Goal: Task Accomplishment & Management: Use online tool/utility

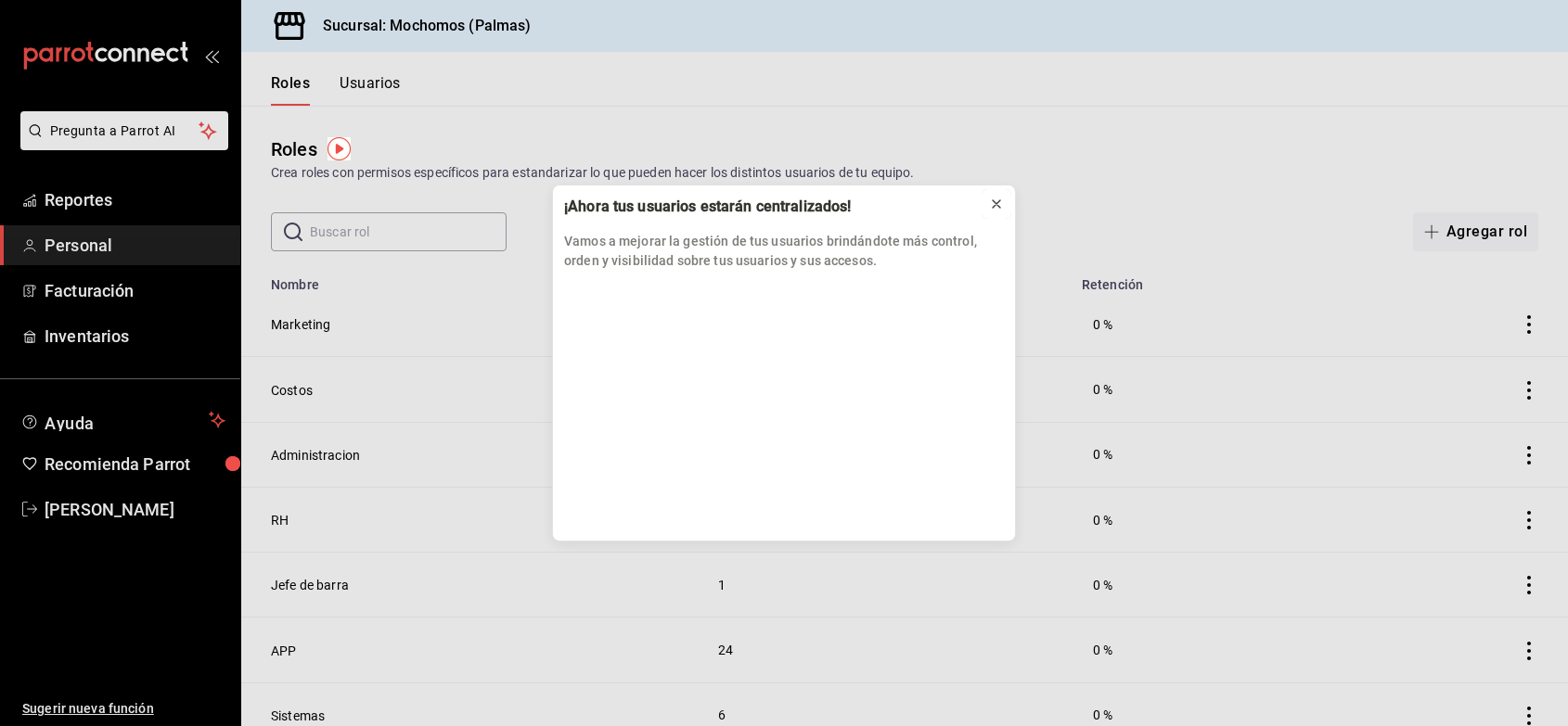
click at [995, 205] on icon at bounding box center [996, 204] width 8 height 8
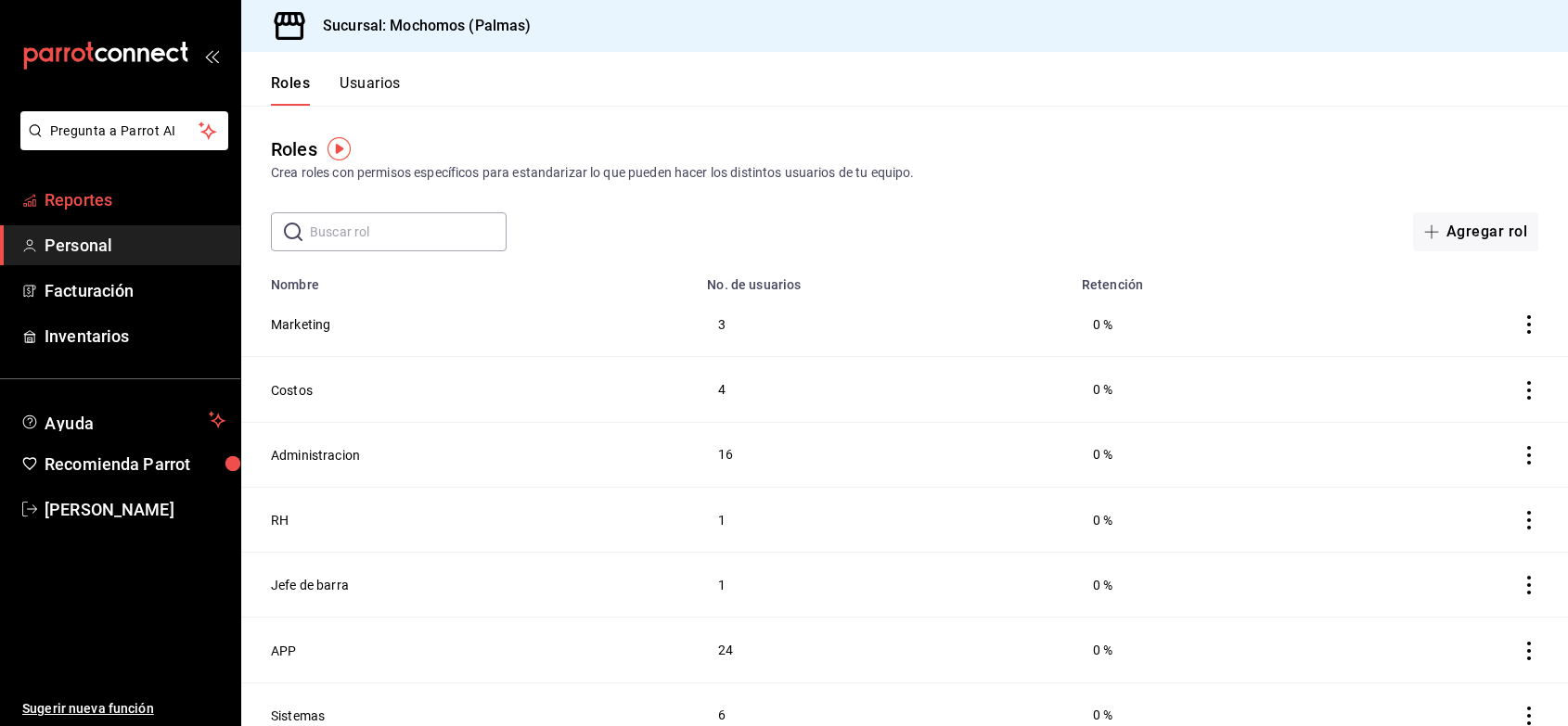
click at [65, 207] on span "Reportes" at bounding box center [135, 199] width 181 height 25
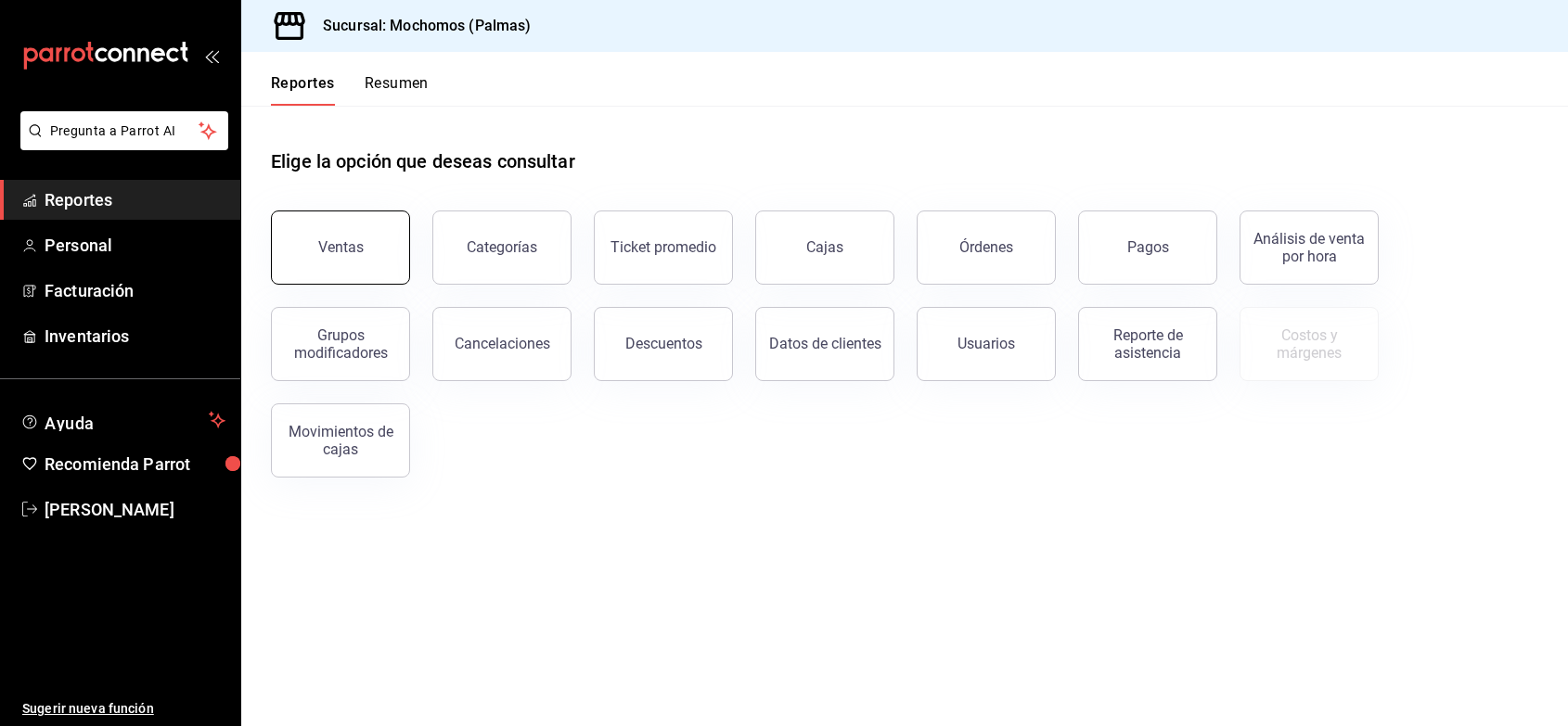
click at [381, 251] on button "Ventas" at bounding box center [341, 247] width 139 height 74
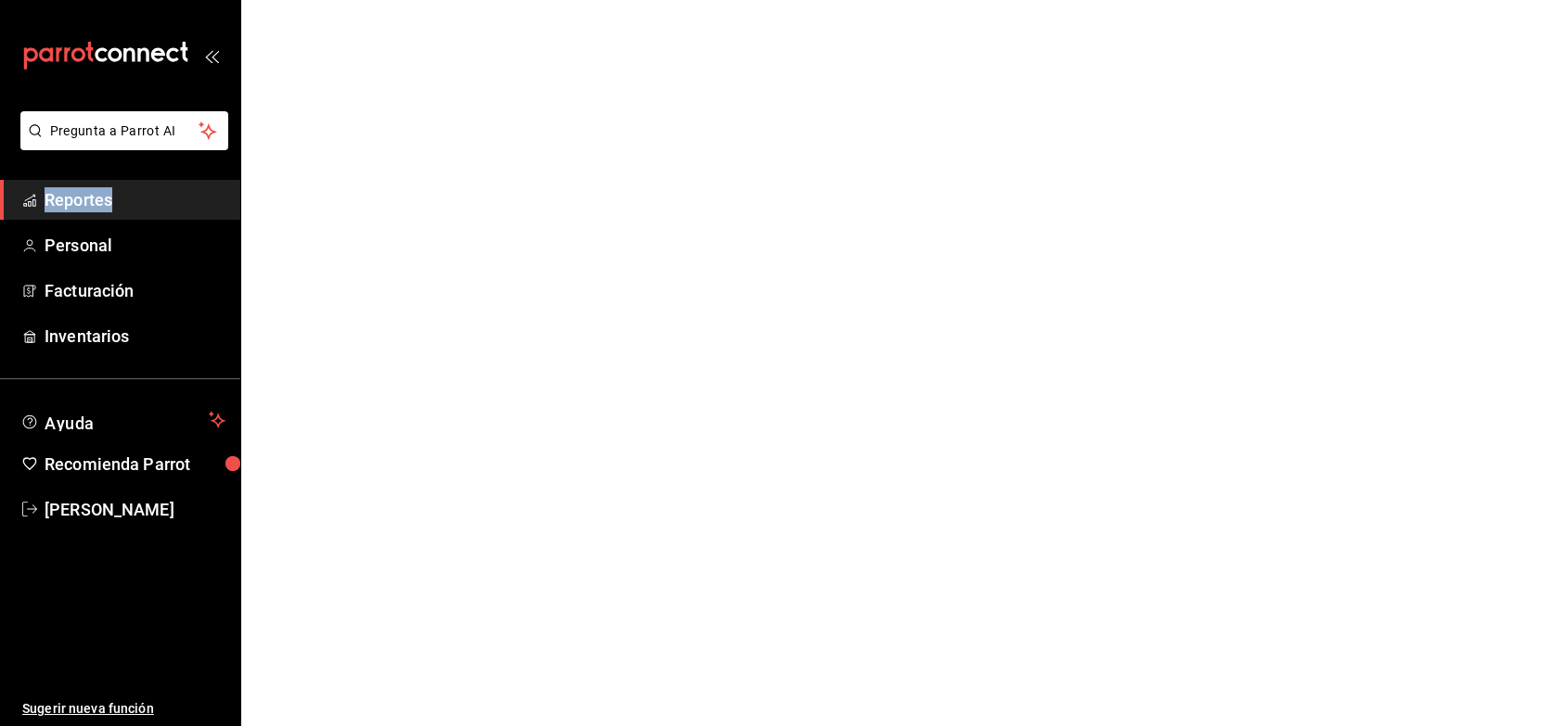
click at [381, 0] on html "Pregunta a Parrot AI Reportes Personal Facturación Inventarios Ayuda Recomienda…" at bounding box center [784, 0] width 1568 height 0
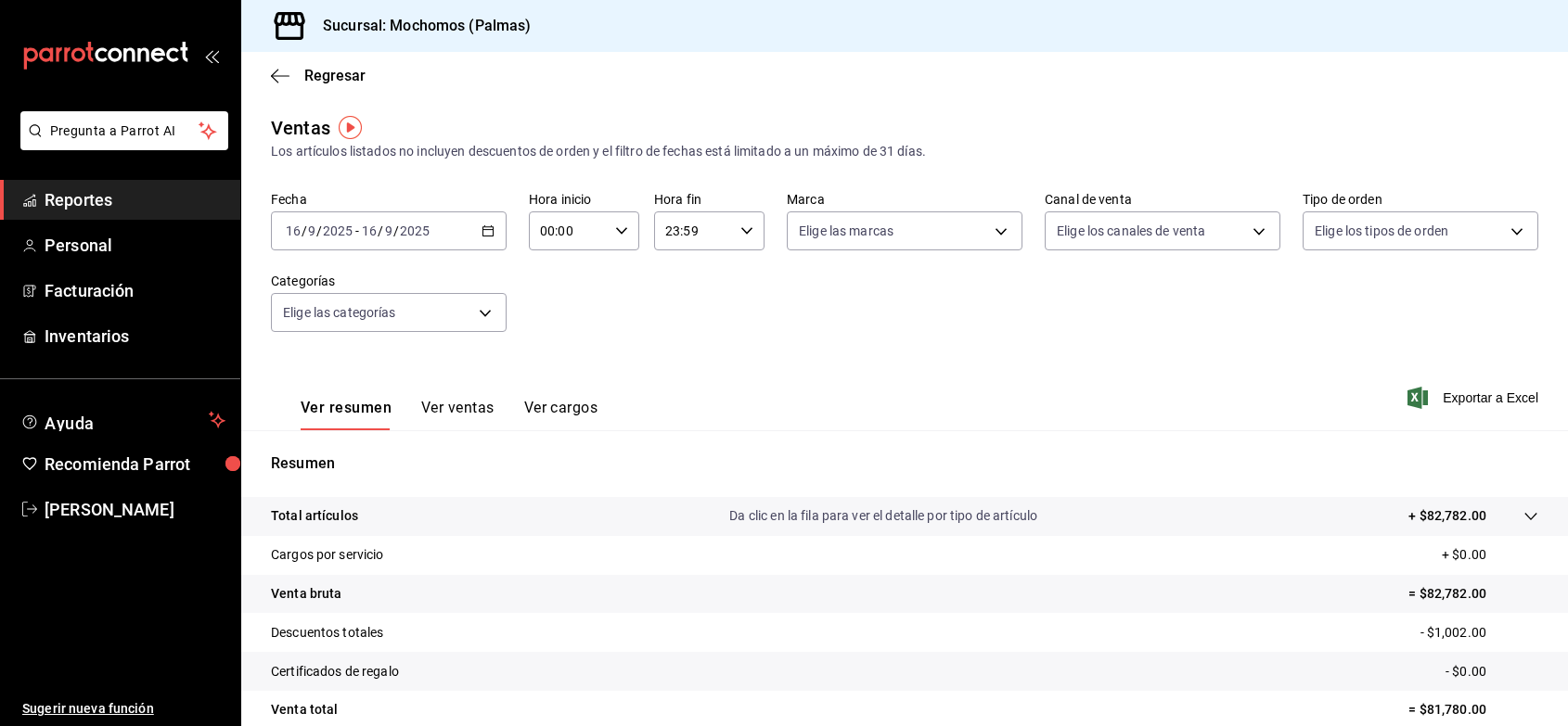
click at [762, 390] on div "Ver resumen Ver ventas Ver cargos Exportar a Excel" at bounding box center [904, 392] width 1326 height 76
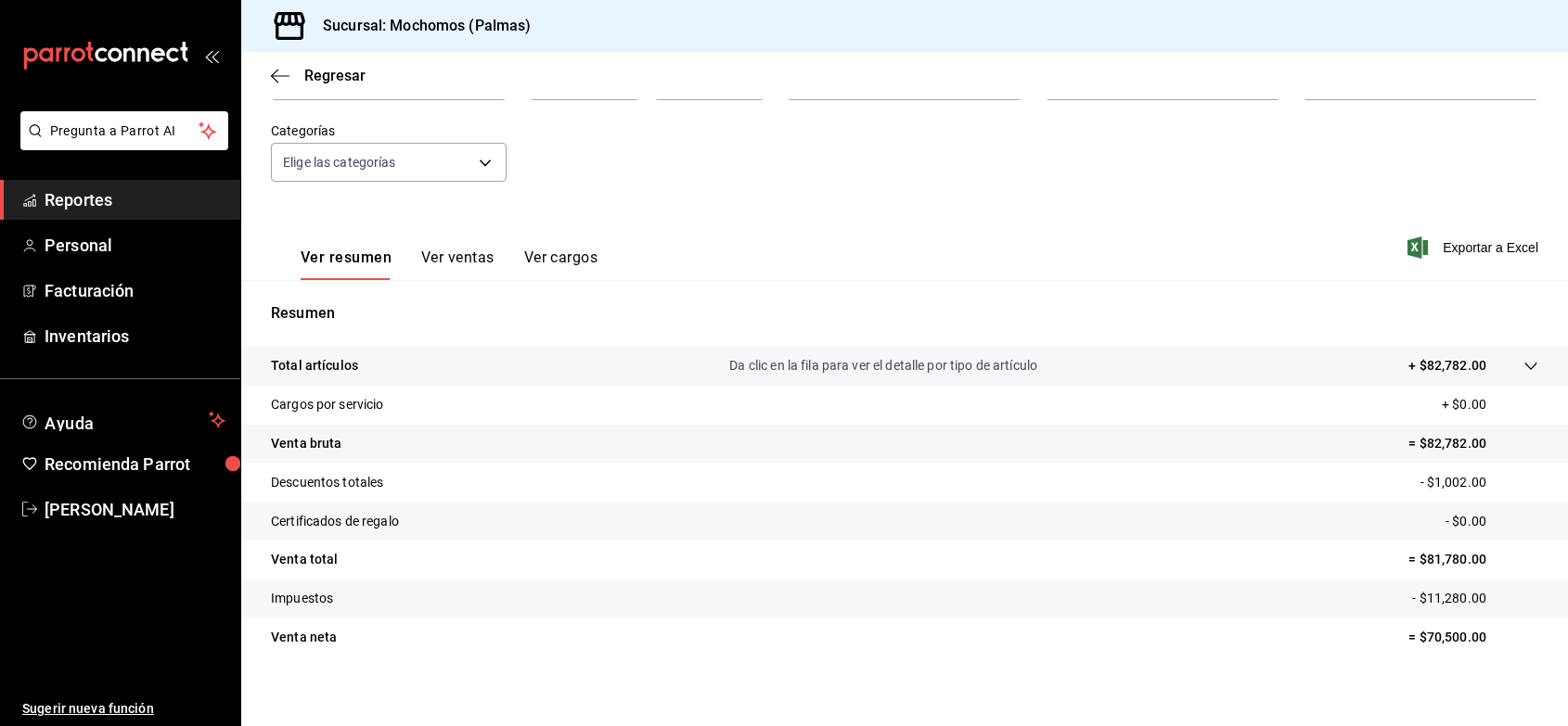
scroll to position [161, 0]
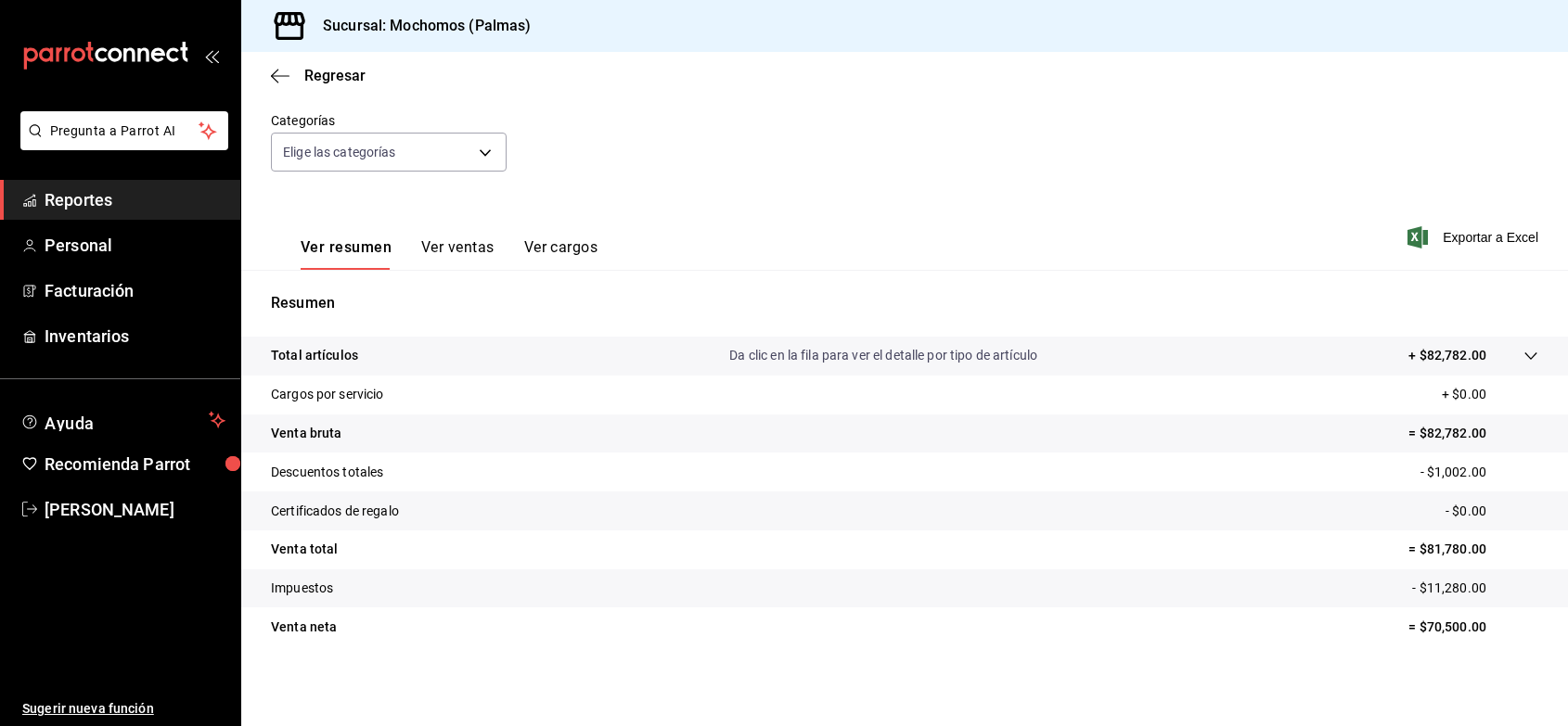
click at [1525, 357] on icon at bounding box center [1530, 356] width 12 height 8
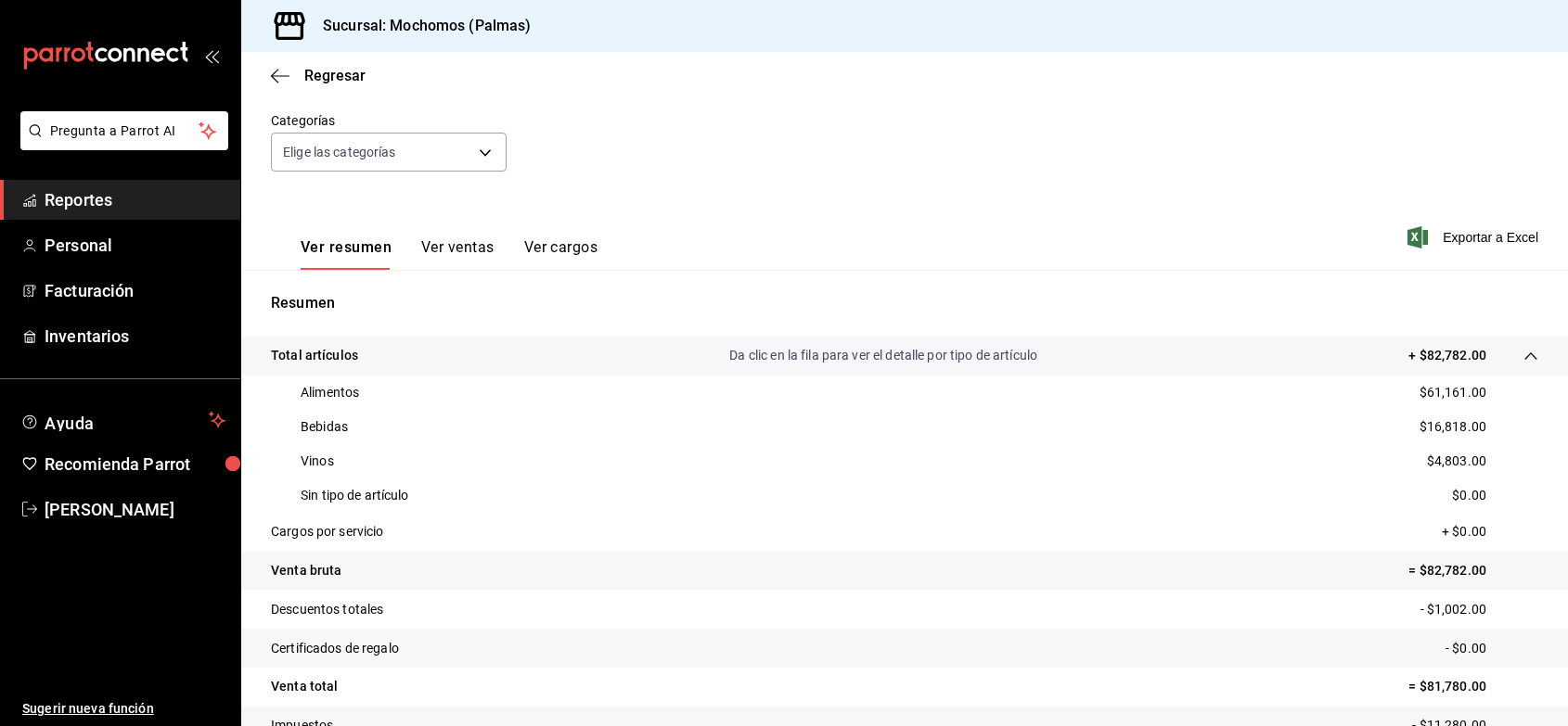
click at [451, 252] on button "Ver ventas" at bounding box center [458, 254] width 73 height 32
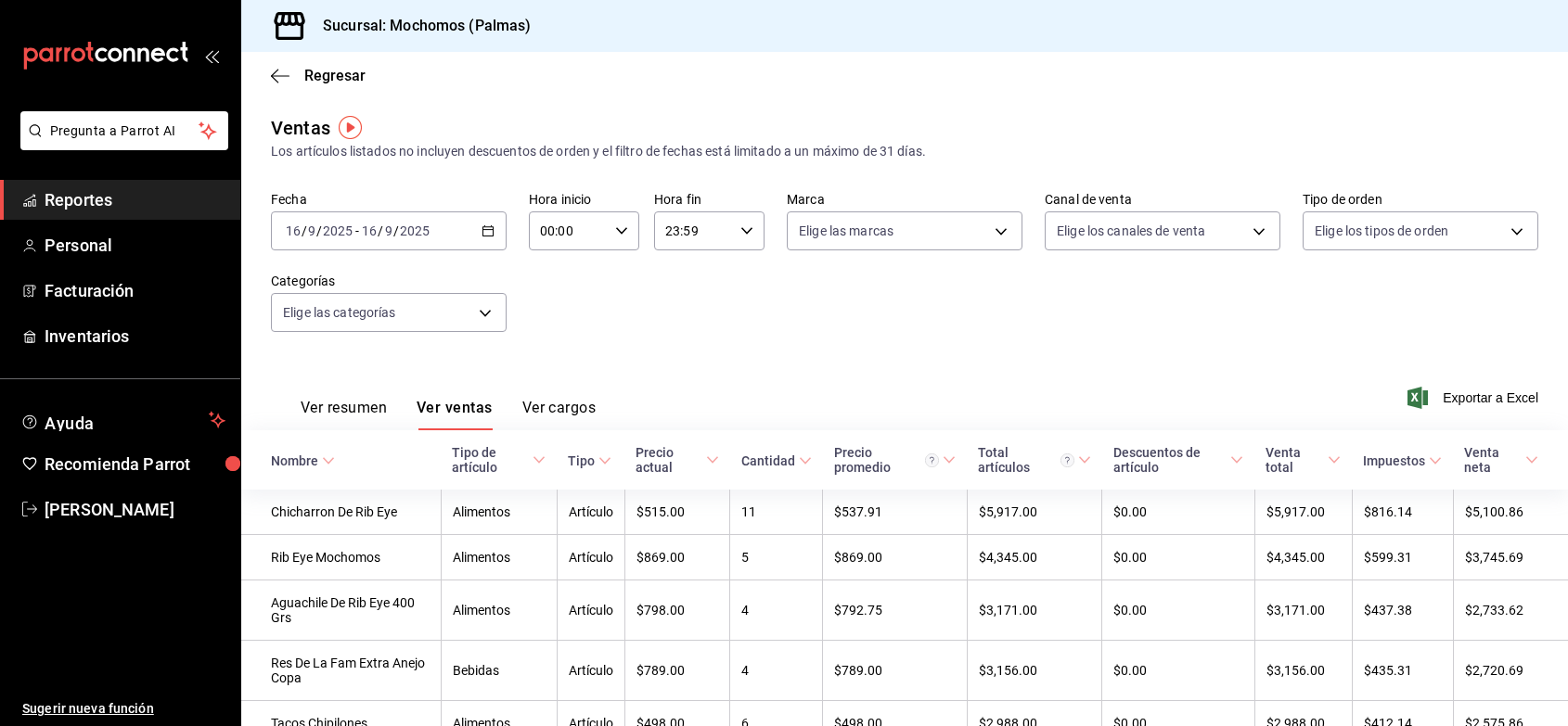
click at [325, 456] on icon at bounding box center [328, 461] width 13 height 13
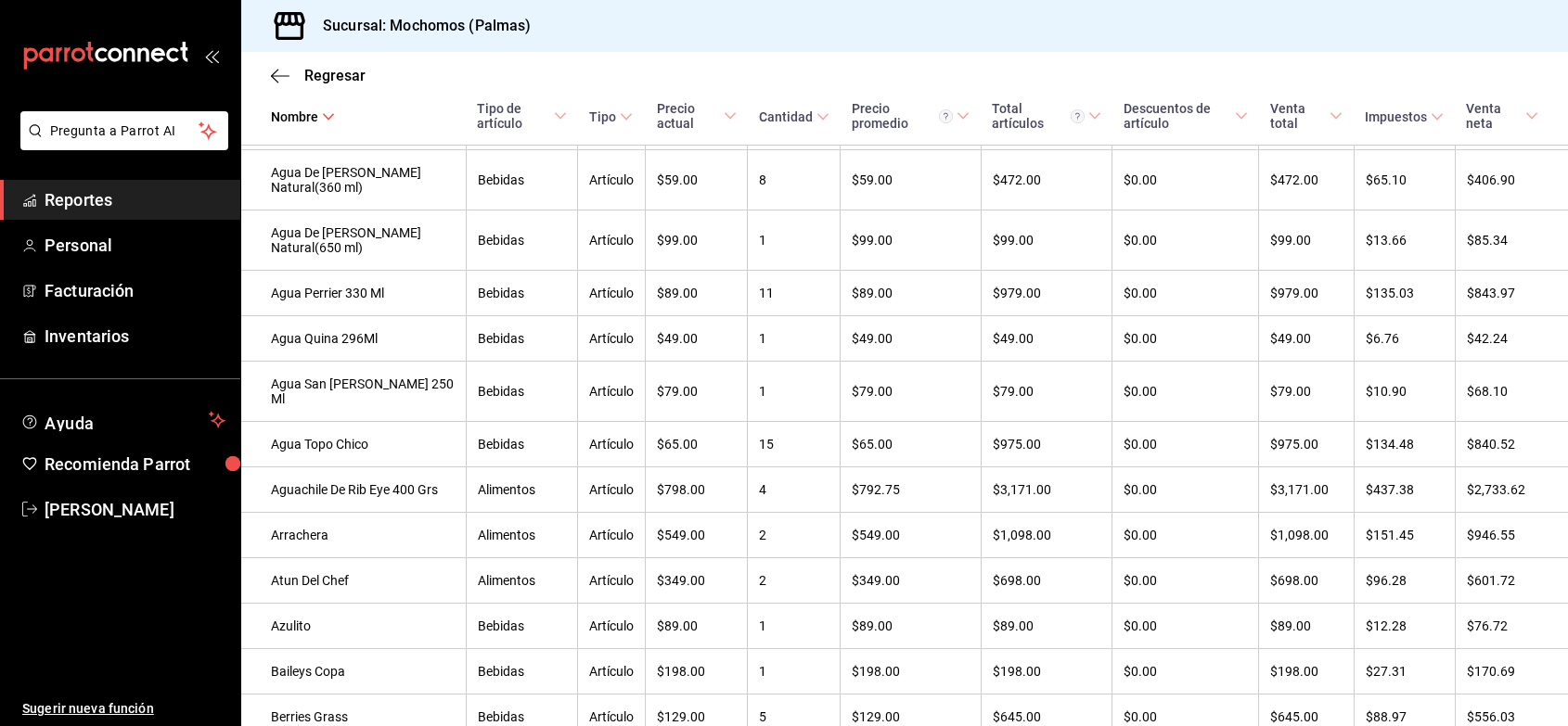
scroll to position [557, 0]
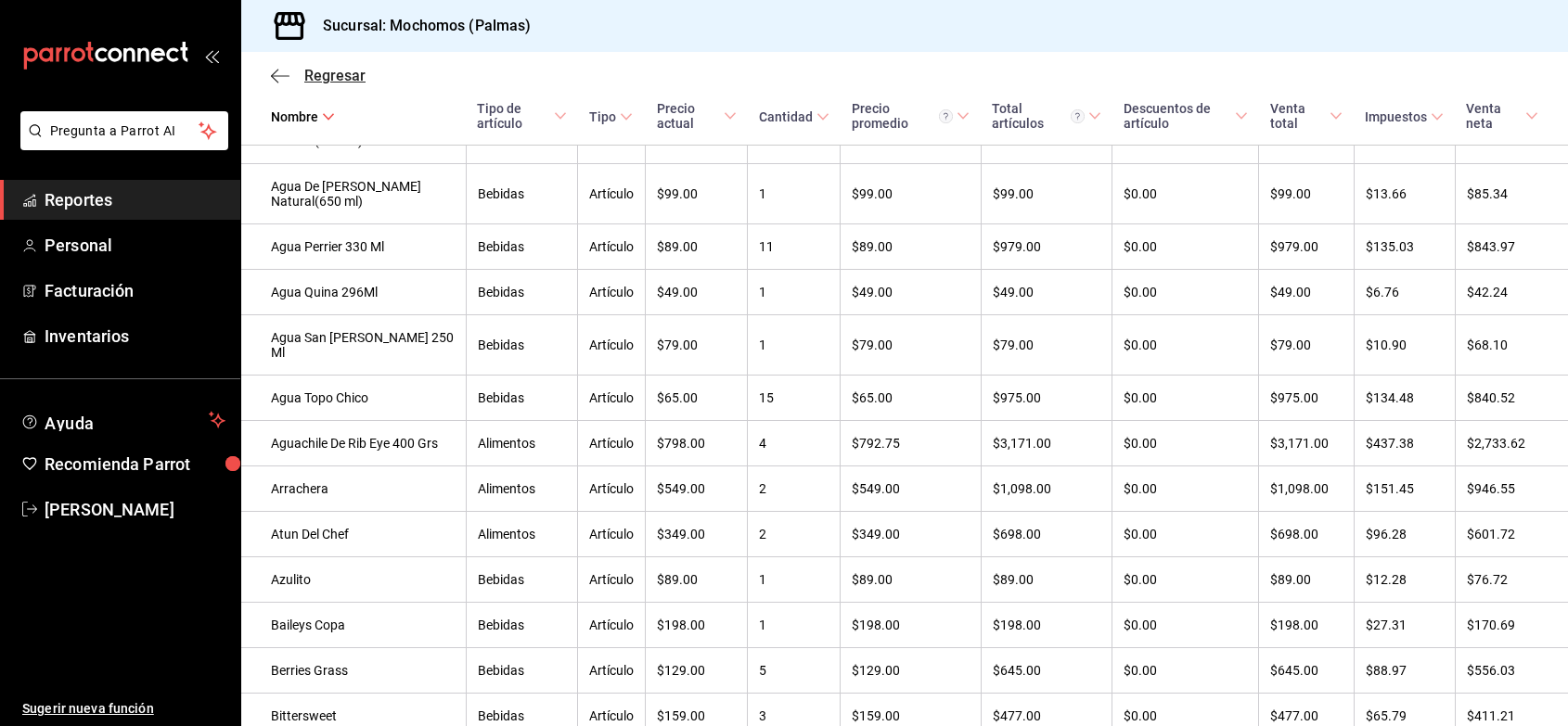
click at [346, 79] on span "Regresar" at bounding box center [335, 75] width 61 height 18
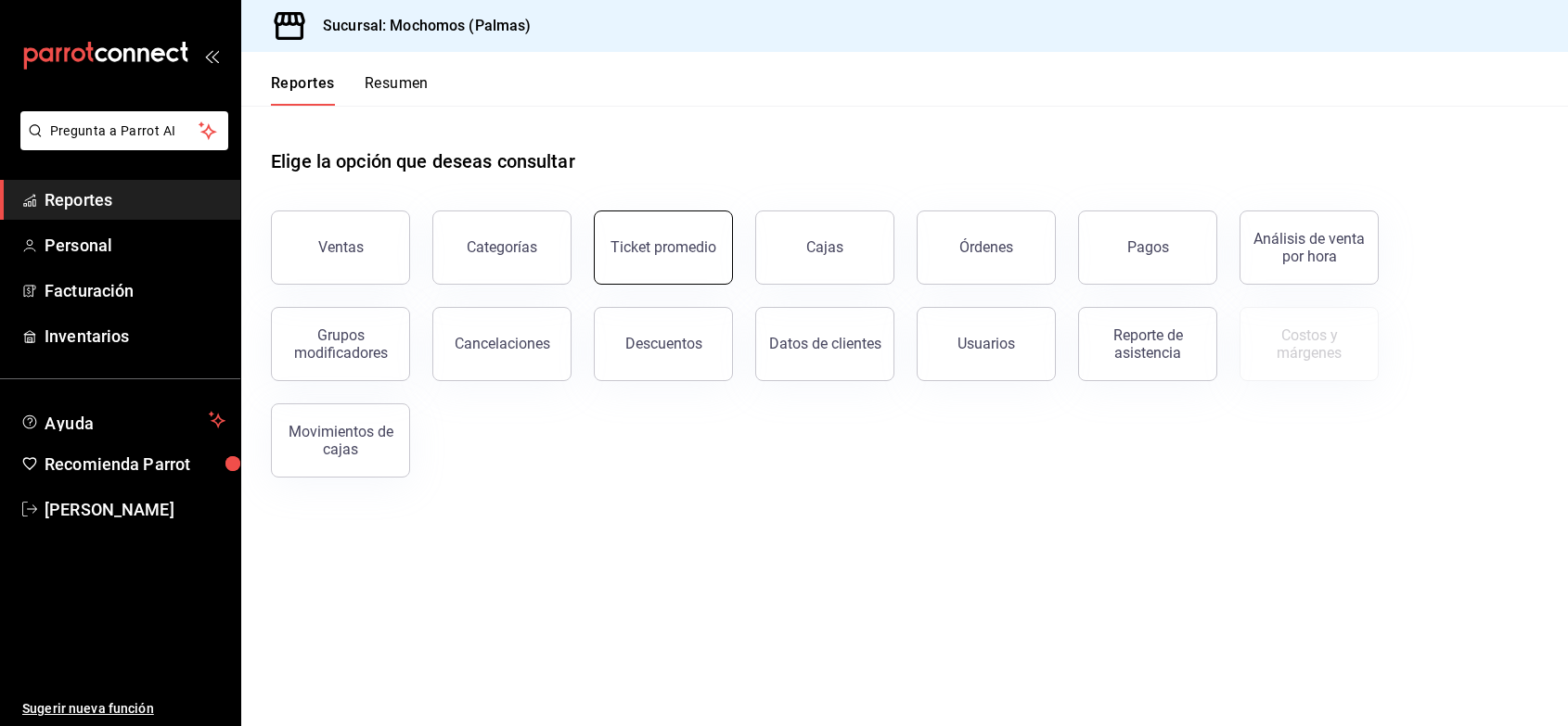
click at [656, 251] on div "Ticket promedio" at bounding box center [663, 246] width 105 height 18
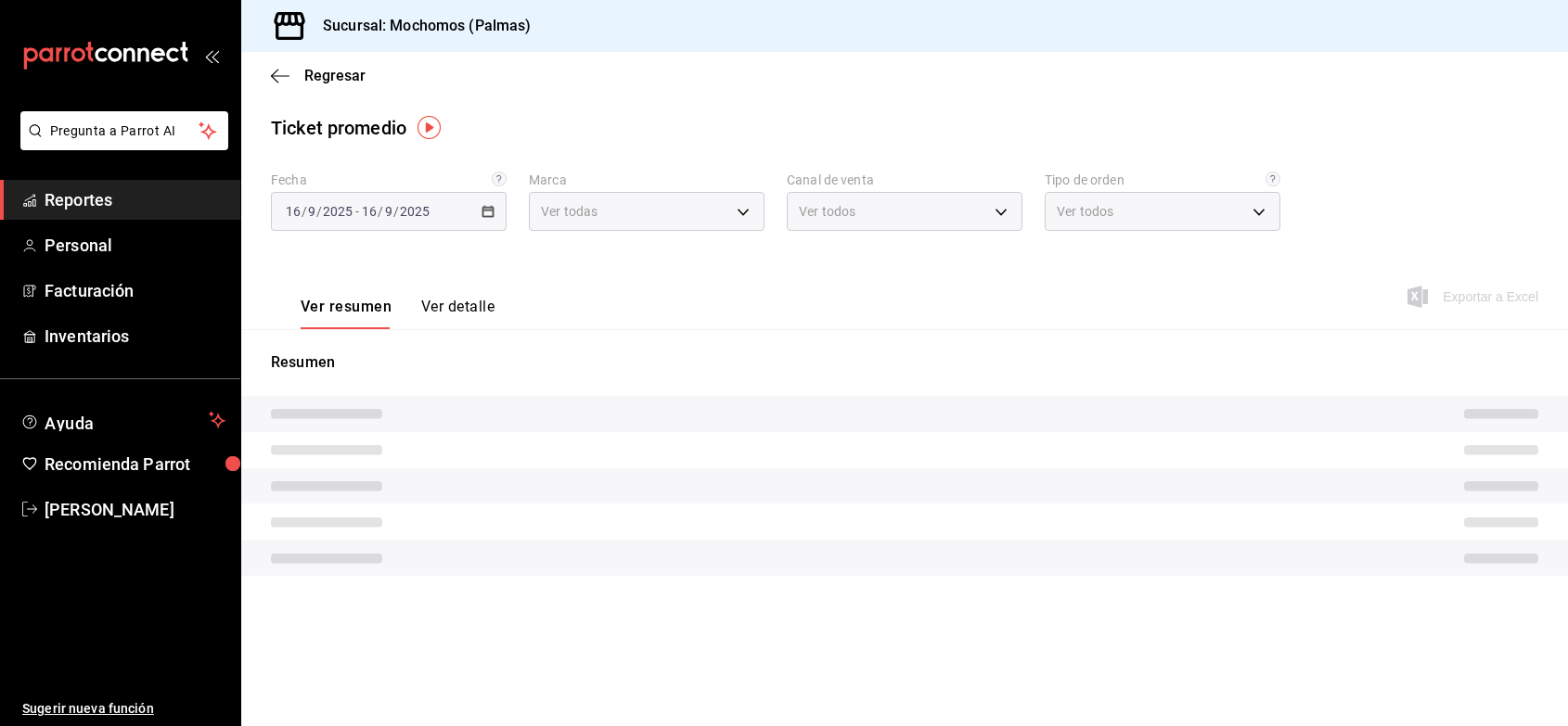
type input "70f98016-ab90-4f26-81e6-ab4884d8d8a0"
type input "PARROT,UBER_EATS,RAPPI,DIDI_FOOD,ONLINE"
type input "1406dacc-122d-474b-a961-72adf1b142d8,23052771-8e1b-43e3-b7da-1a661d939937,EXTER…"
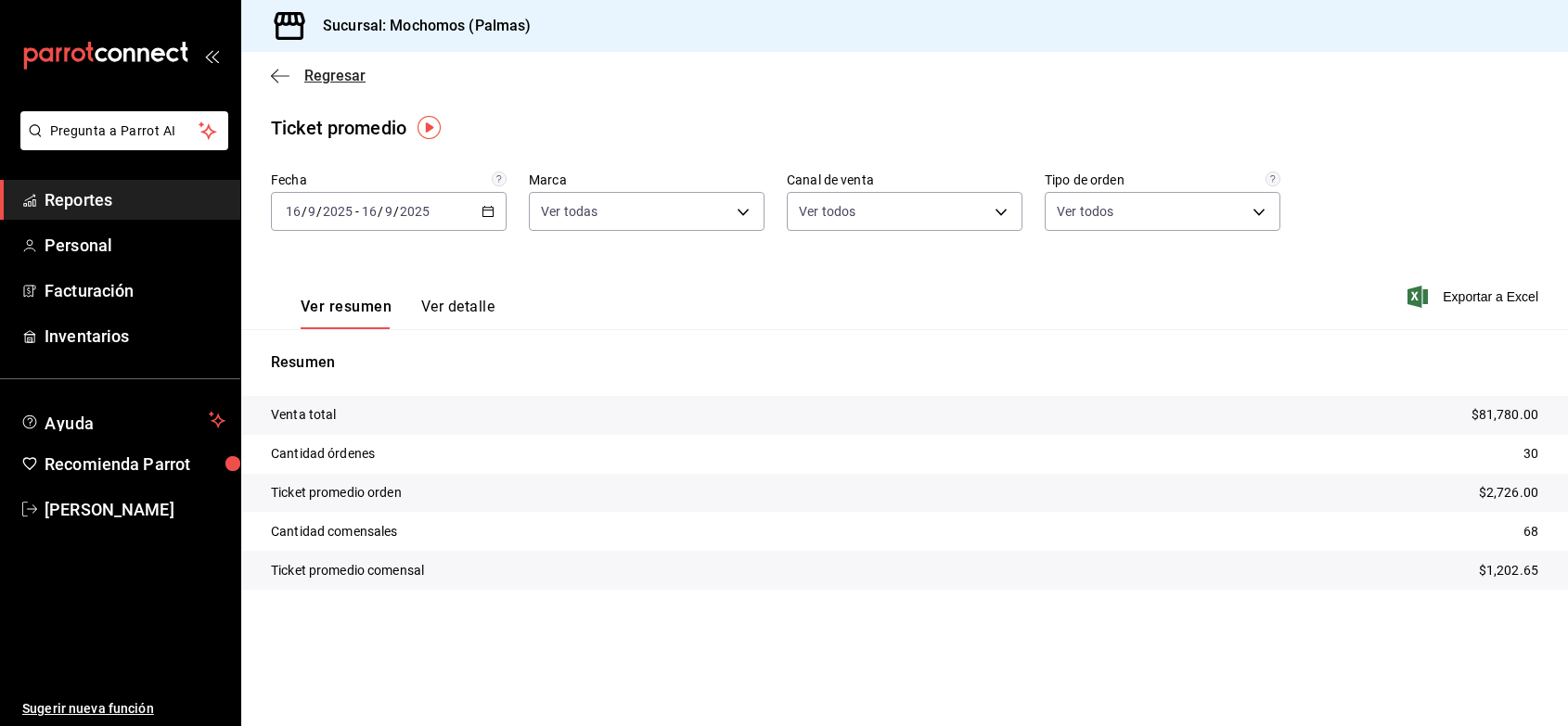
click at [325, 76] on span "Regresar" at bounding box center [335, 75] width 61 height 18
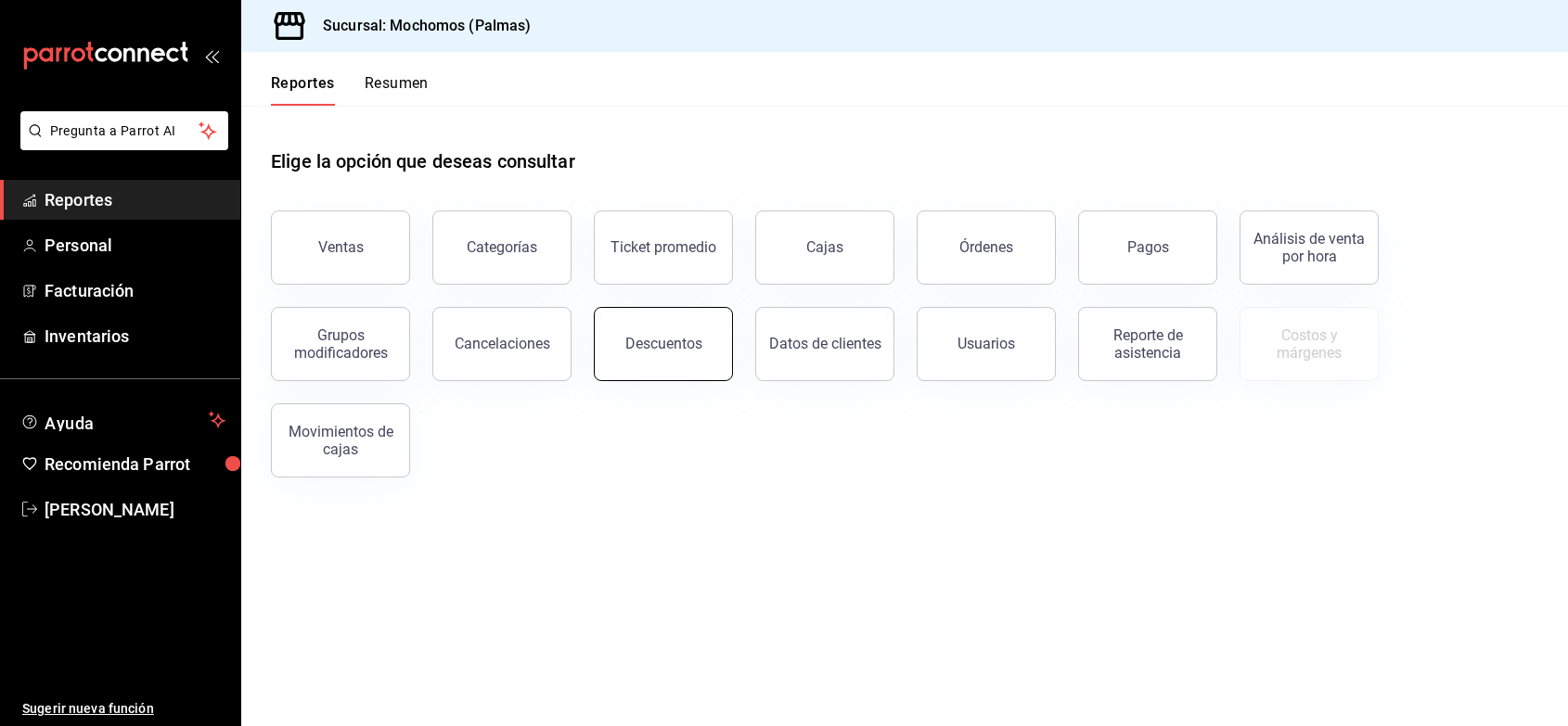
click at [647, 346] on div "Descuentos" at bounding box center [664, 343] width 77 height 18
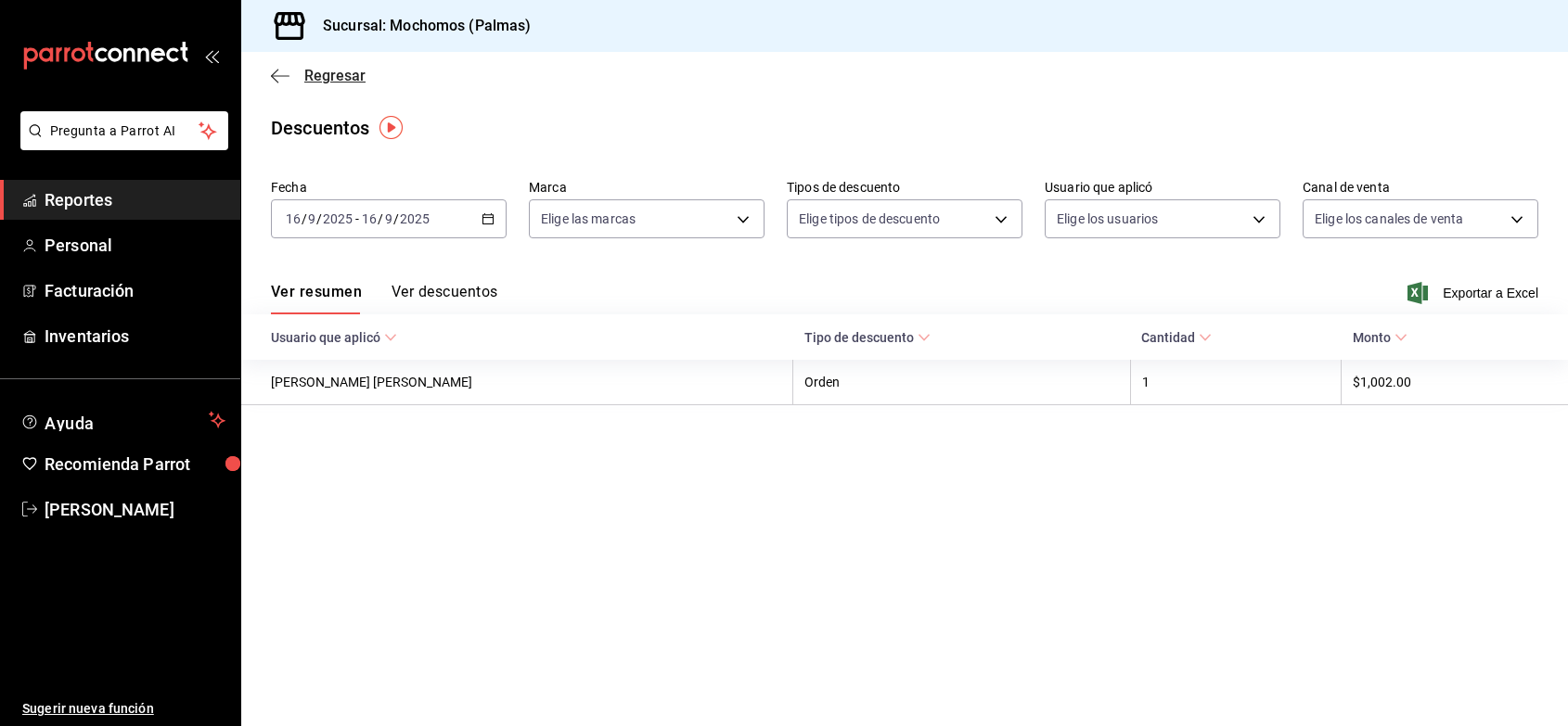
click at [332, 76] on span "Regresar" at bounding box center [335, 75] width 61 height 18
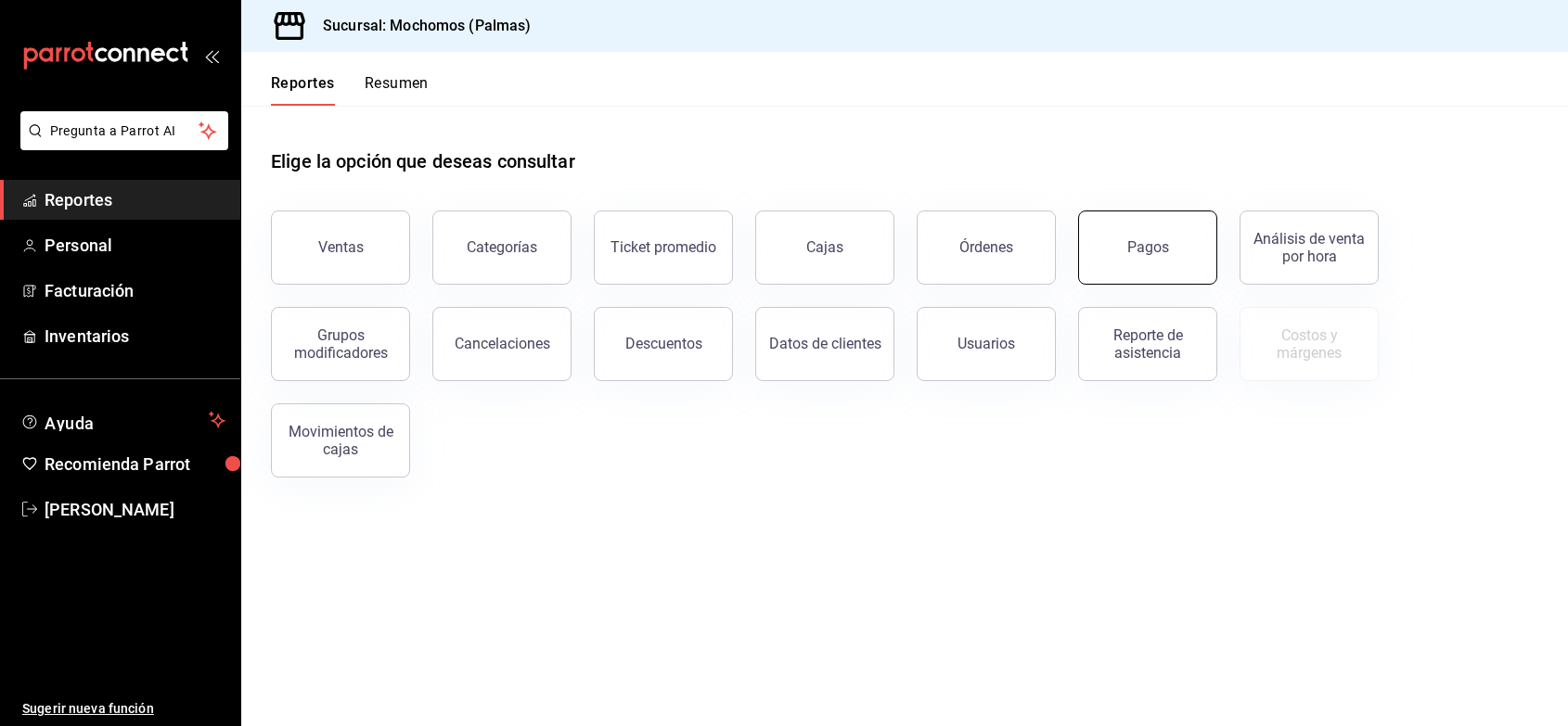
click at [1124, 257] on button "Pagos" at bounding box center [1148, 247] width 139 height 74
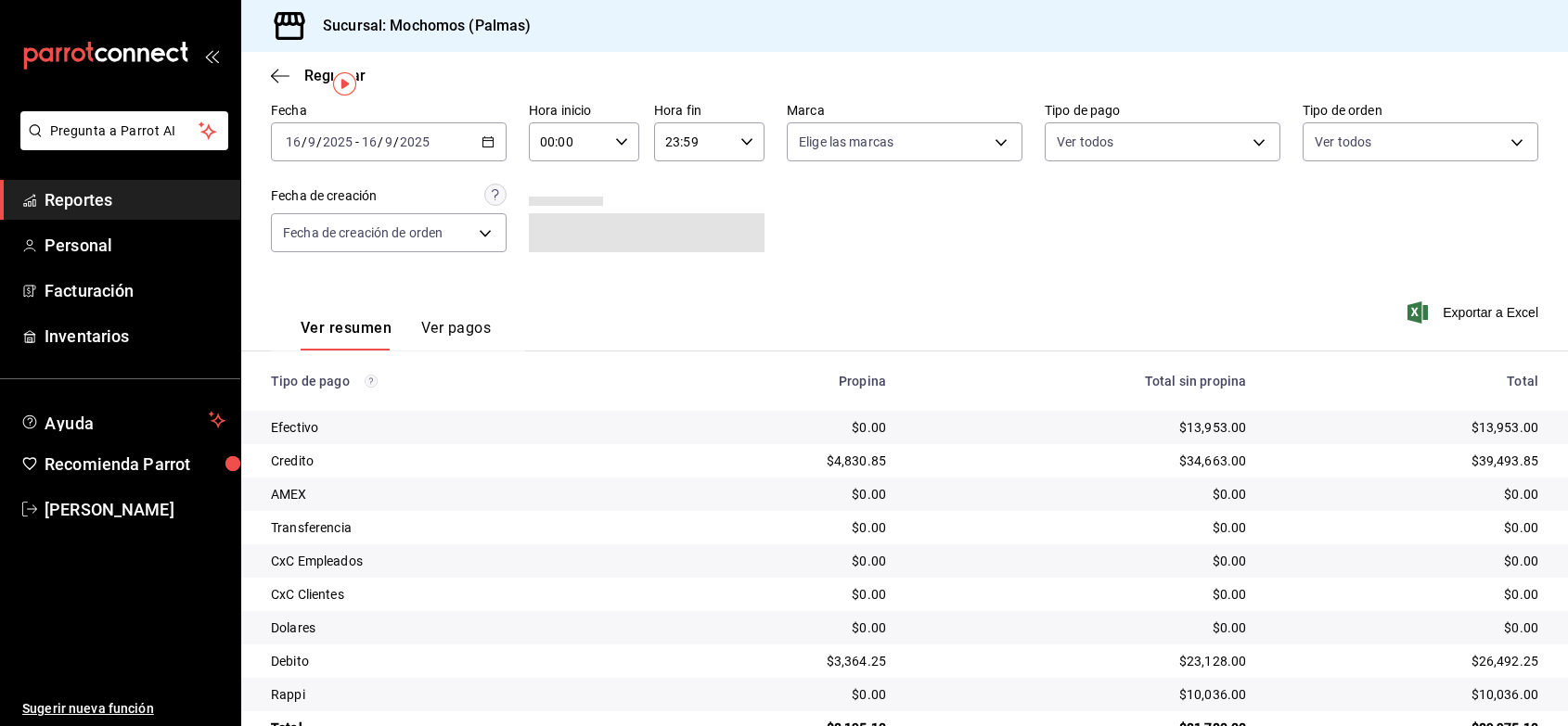
scroll to position [125, 0]
